Goal: Find specific page/section: Find specific page/section

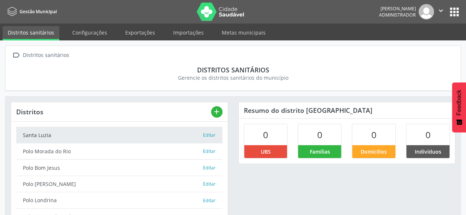
click at [456, 11] on button "apps" at bounding box center [454, 12] width 13 height 13
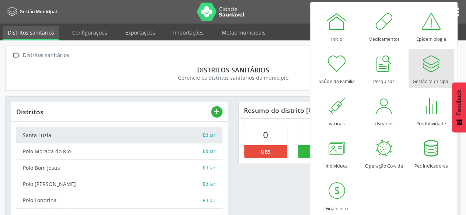
click at [431, 76] on div "Gestão Municipal" at bounding box center [431, 80] width 37 height 10
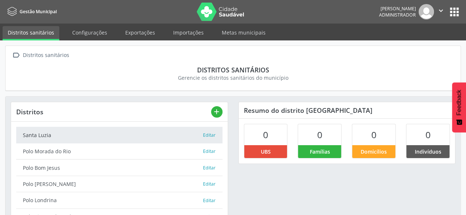
click at [452, 12] on button "apps" at bounding box center [454, 12] width 13 height 13
click at [137, 28] on link "Exportações" at bounding box center [140, 32] width 40 height 13
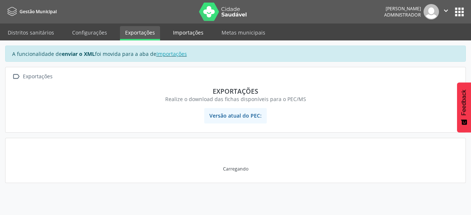
click at [183, 33] on link "Importações" at bounding box center [188, 32] width 41 height 13
